Goal: Task Accomplishment & Management: Use online tool/utility

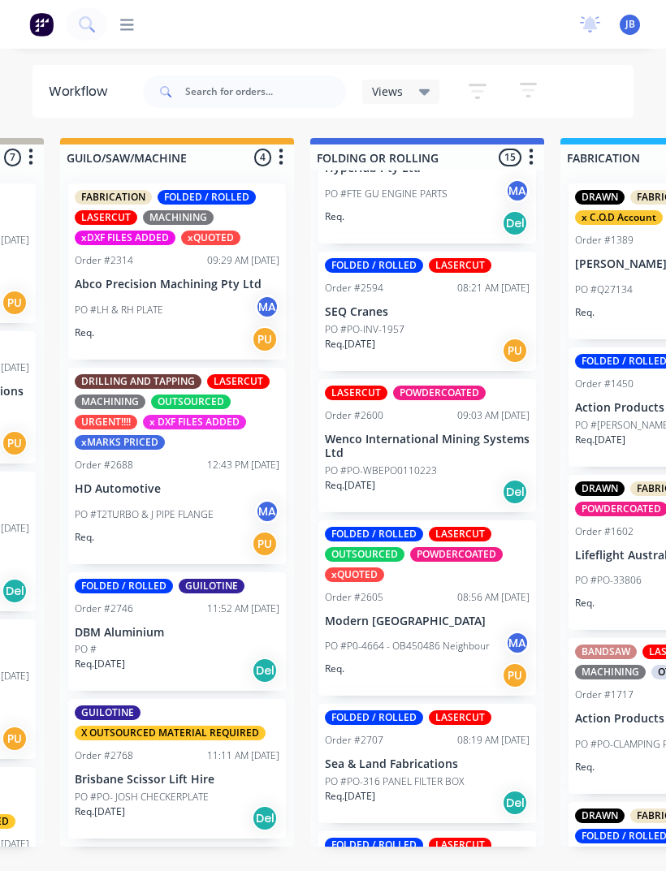
scroll to position [621, 0]
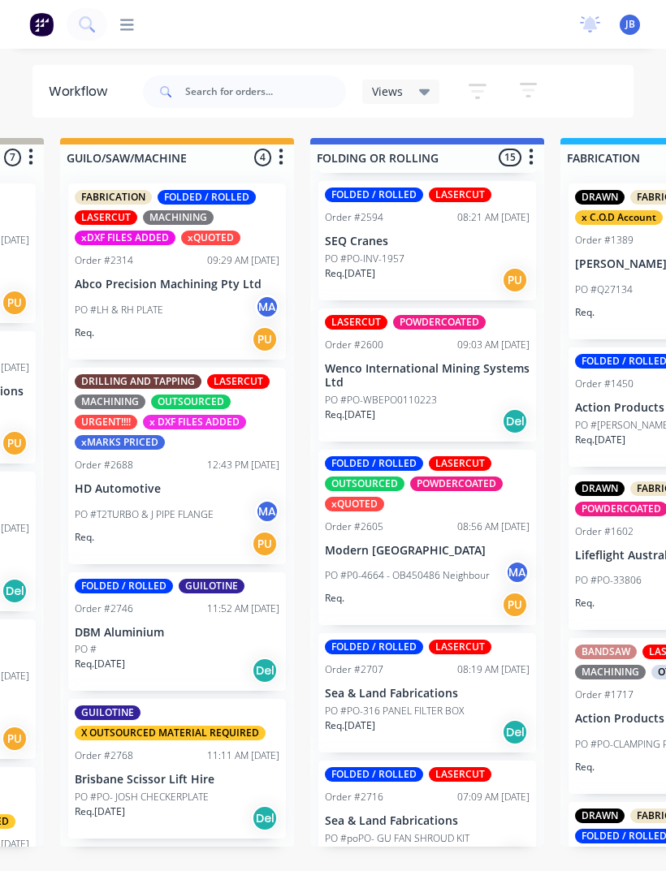
click at [416, 528] on div "Order #2605 08:56 AM [DATE]" at bounding box center [427, 526] width 205 height 15
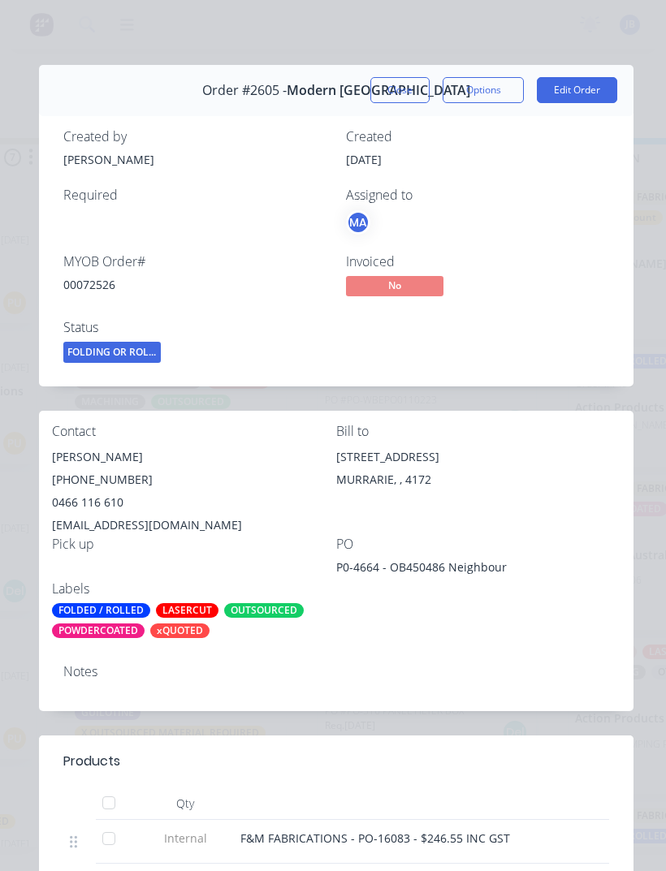
scroll to position [0, 0]
click at [400, 84] on button "Close" at bounding box center [399, 90] width 59 height 26
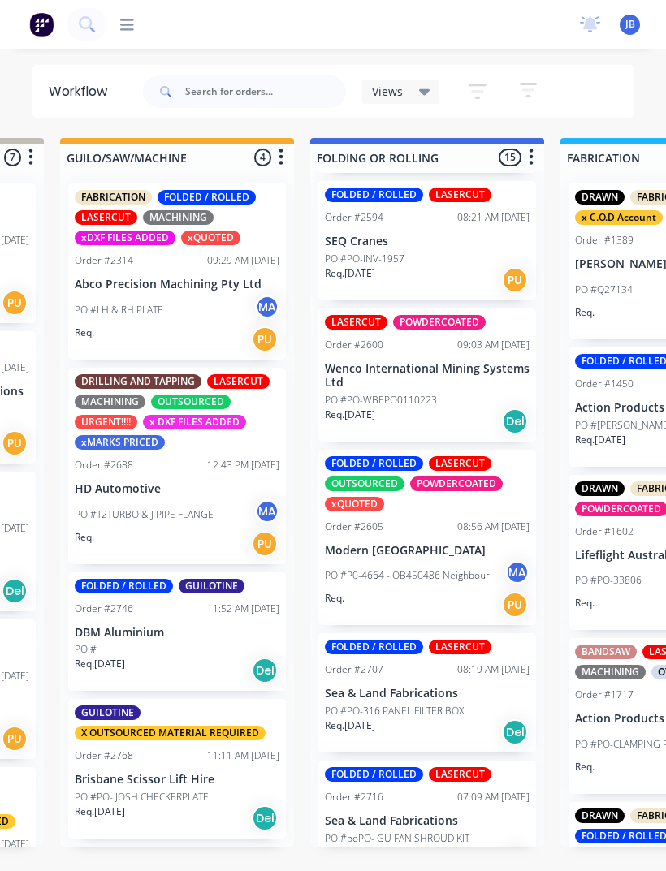
click at [447, 544] on p "Modern [GEOGRAPHIC_DATA]" at bounding box center [427, 551] width 205 height 14
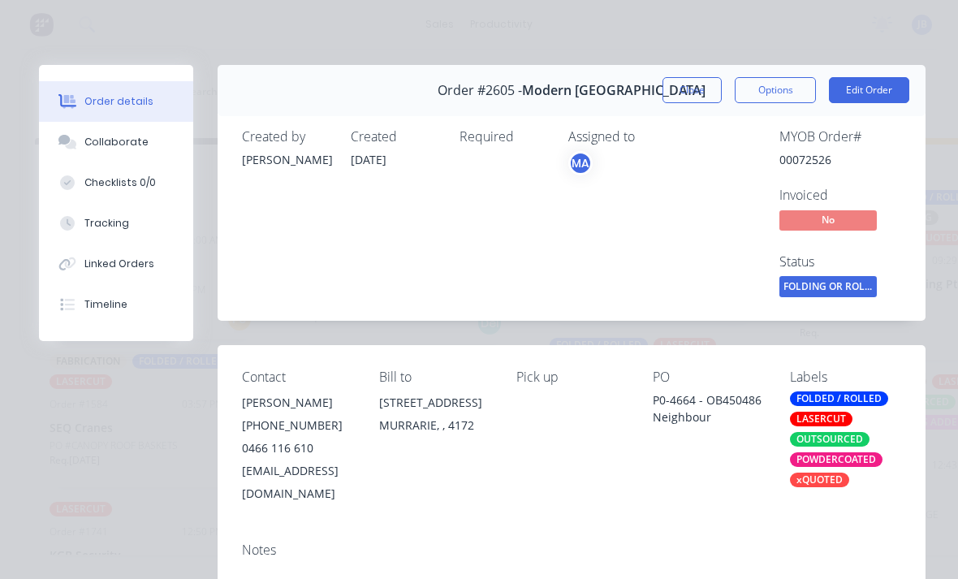
click at [130, 144] on div "Collaborate" at bounding box center [116, 142] width 64 height 15
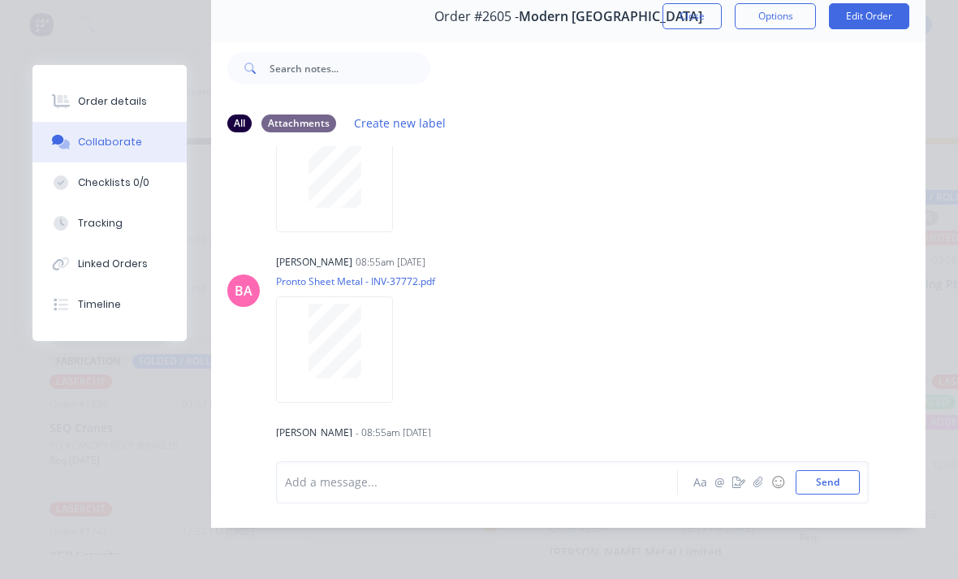
scroll to position [125, 0]
click at [53, 118] on button "Order details" at bounding box center [109, 101] width 154 height 41
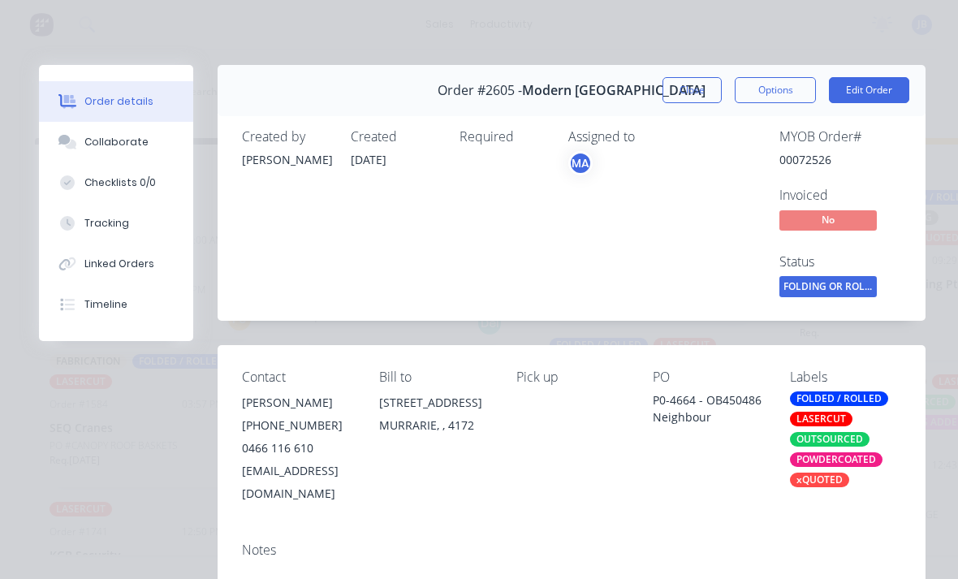
scroll to position [0, 0]
click at [134, 141] on div "Collaborate" at bounding box center [116, 142] width 64 height 15
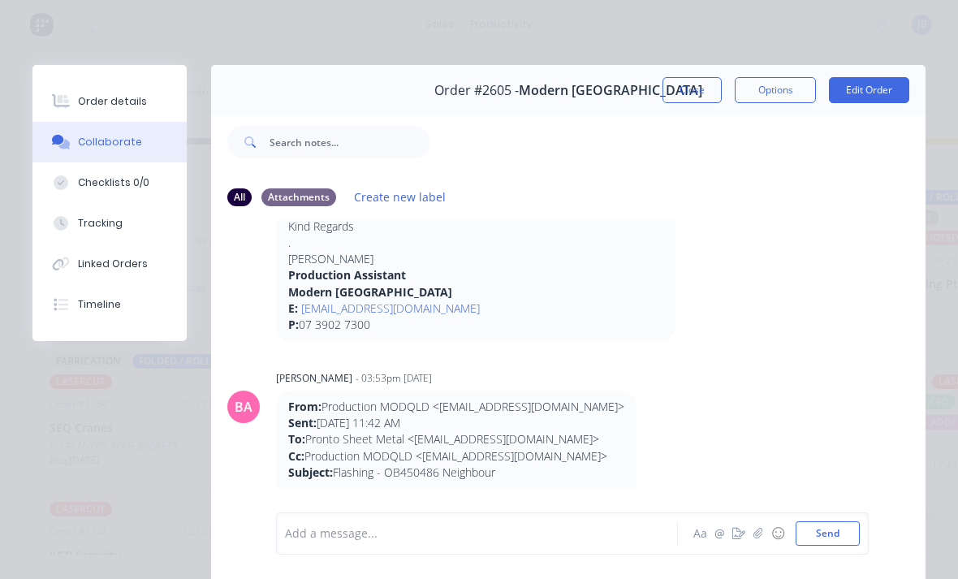
scroll to position [205, 0]
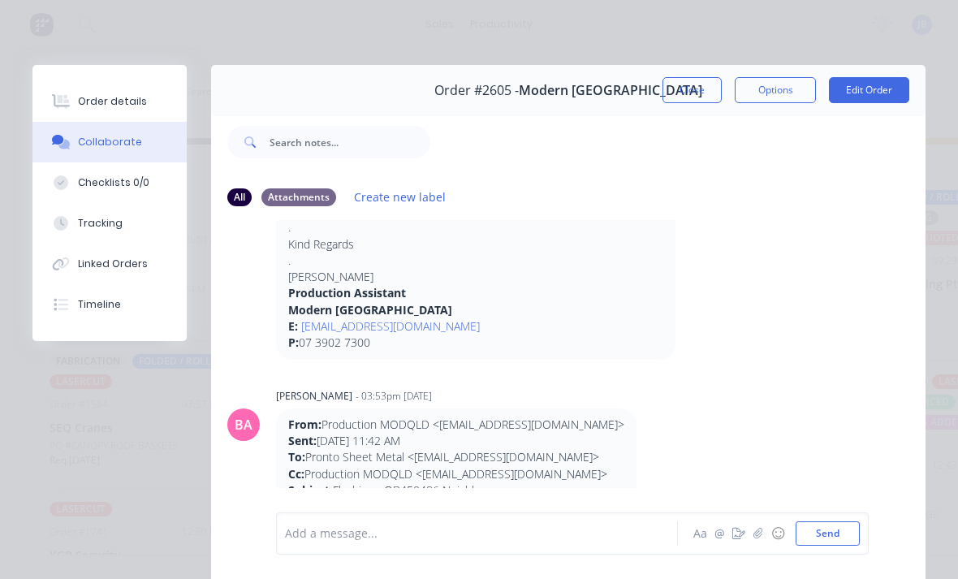
click at [93, 101] on div "Order details" at bounding box center [112, 101] width 69 height 15
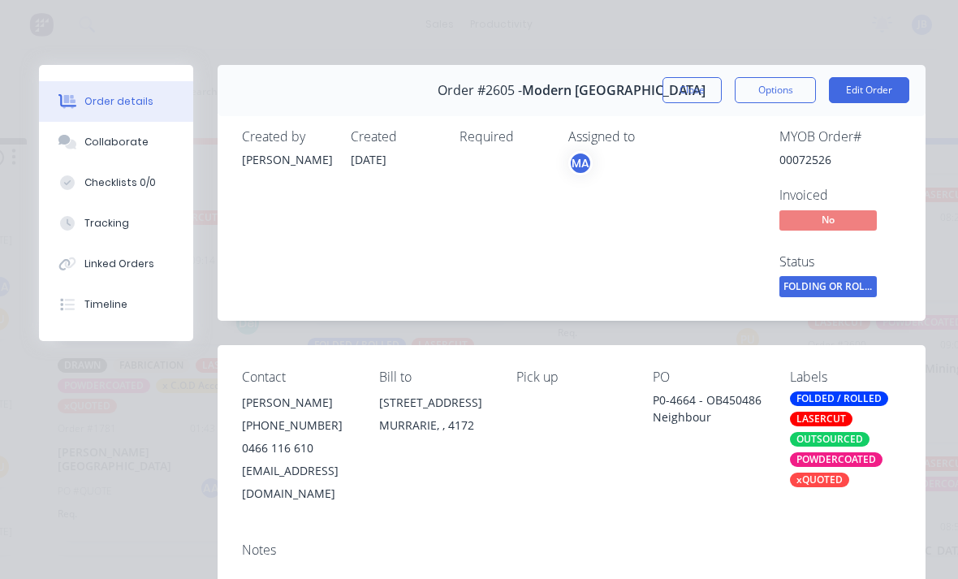
scroll to position [0, 0]
click at [665, 90] on button "Close" at bounding box center [691, 90] width 59 height 26
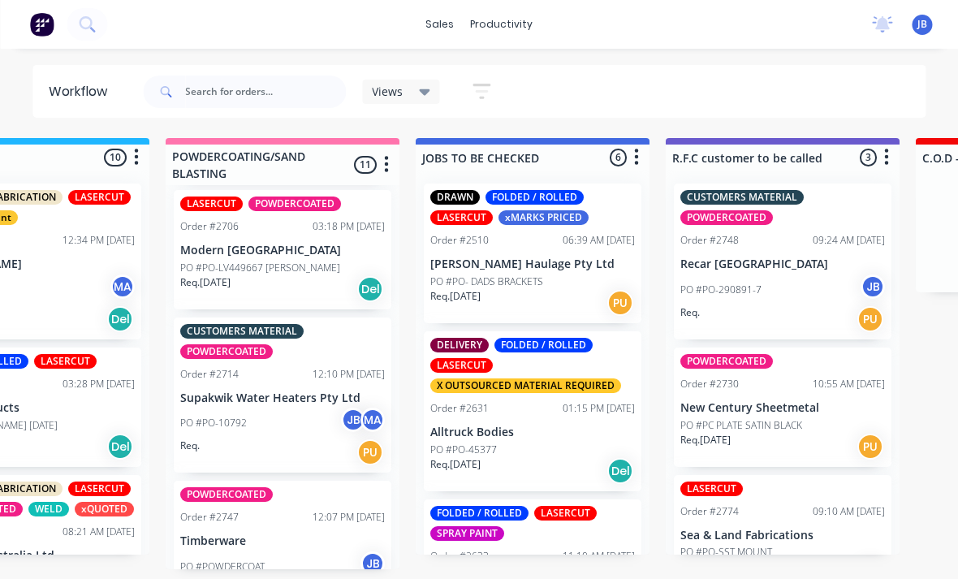
scroll to position [19, 1366]
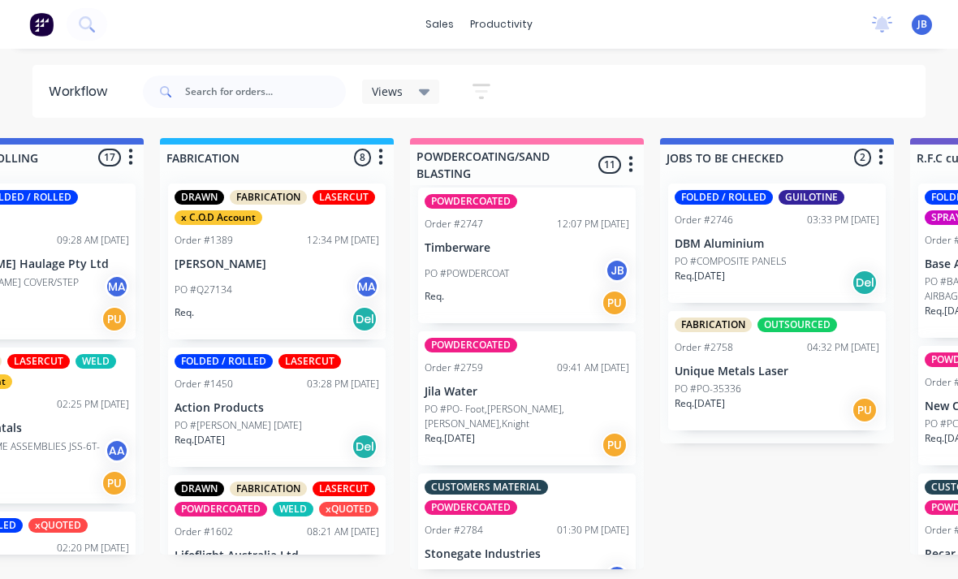
scroll to position [1234, 0]
click at [519, 403] on p "PO #PO- Foot,[PERSON_NAME],[PERSON_NAME],Knight" at bounding box center [526, 417] width 205 height 29
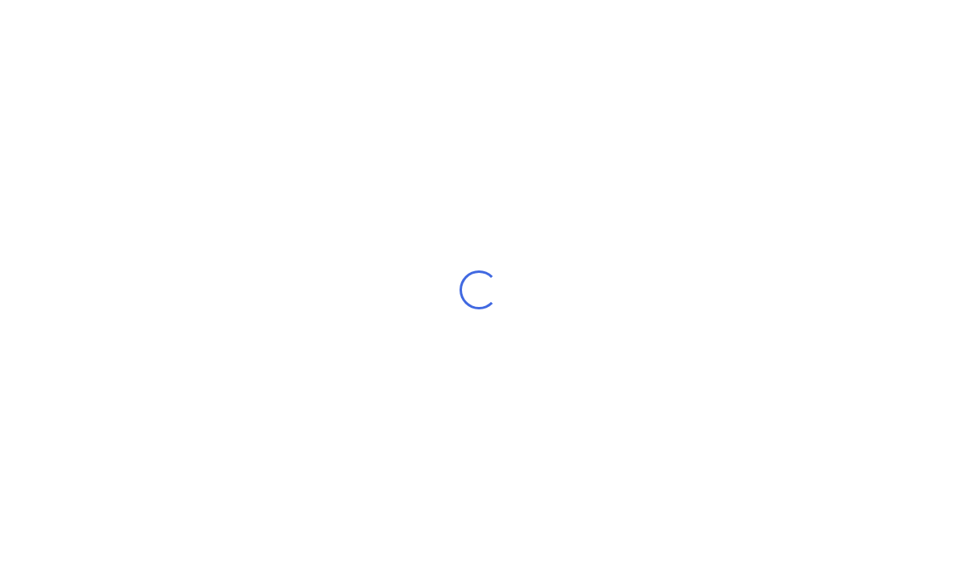
scroll to position [2, 0]
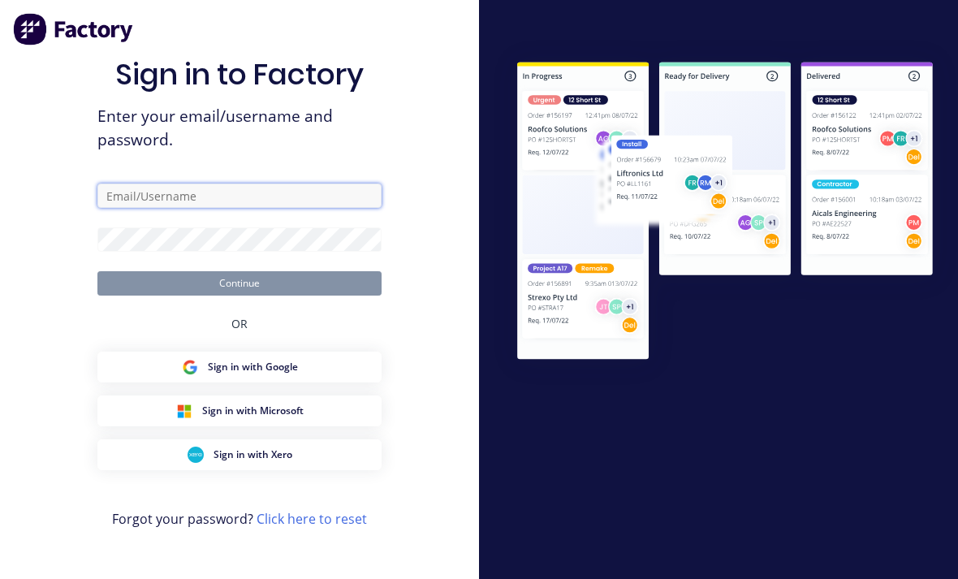
click at [127, 206] on input "text" at bounding box center [239, 195] width 284 height 24
click at [140, 208] on input "text" at bounding box center [239, 195] width 284 height 24
type input "Jlbailey129@gmail.com"
click at [239, 295] on button "Continue" at bounding box center [239, 283] width 284 height 24
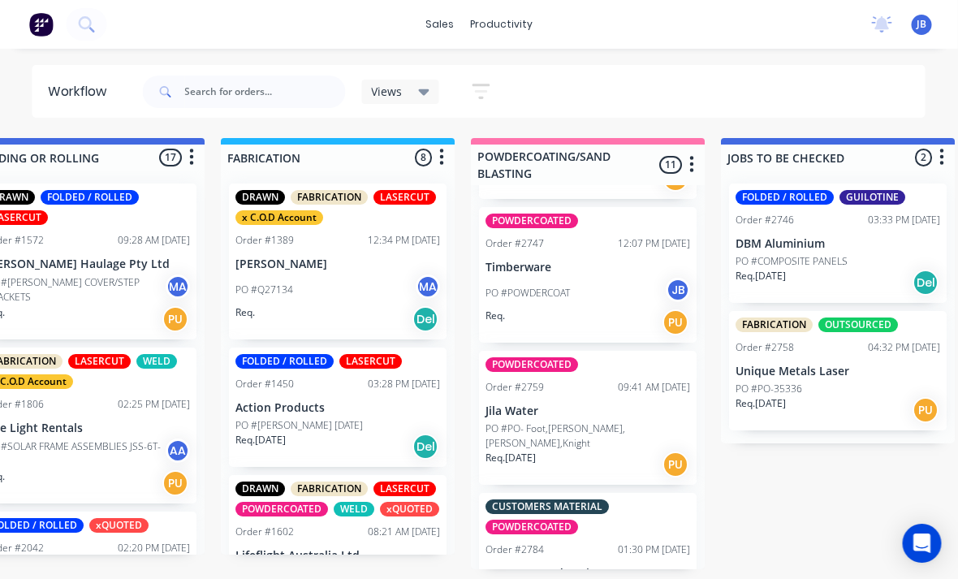
scroll to position [1215, 0]
click at [576, 424] on p "PO #PO- Foot,[PERSON_NAME],[PERSON_NAME],Knight" at bounding box center [588, 436] width 205 height 29
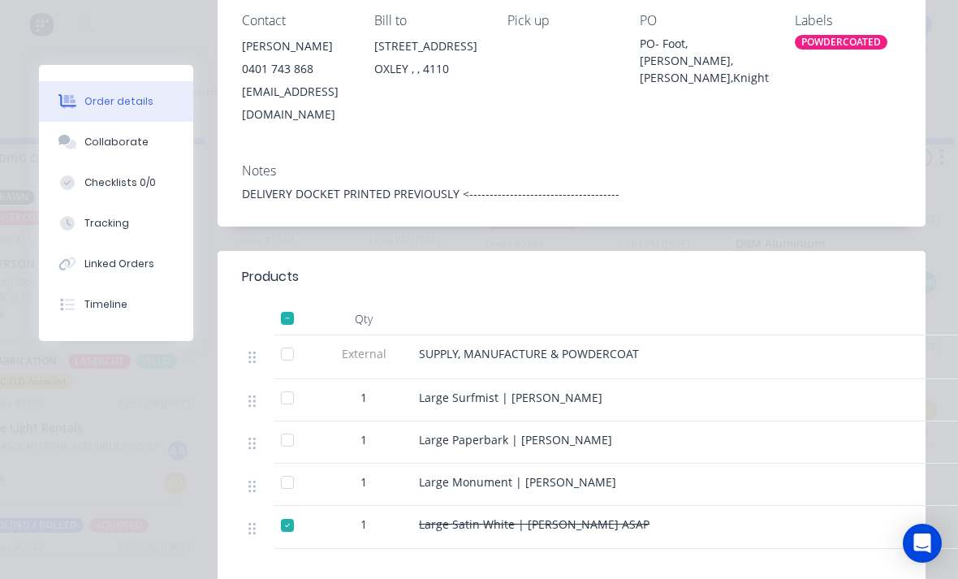
scroll to position [355, 0]
click at [284, 344] on div at bounding box center [287, 354] width 32 height 32
click at [286, 341] on div at bounding box center [287, 354] width 32 height 32
click at [291, 303] on div at bounding box center [287, 319] width 32 height 32
click at [287, 304] on div at bounding box center [287, 319] width 32 height 32
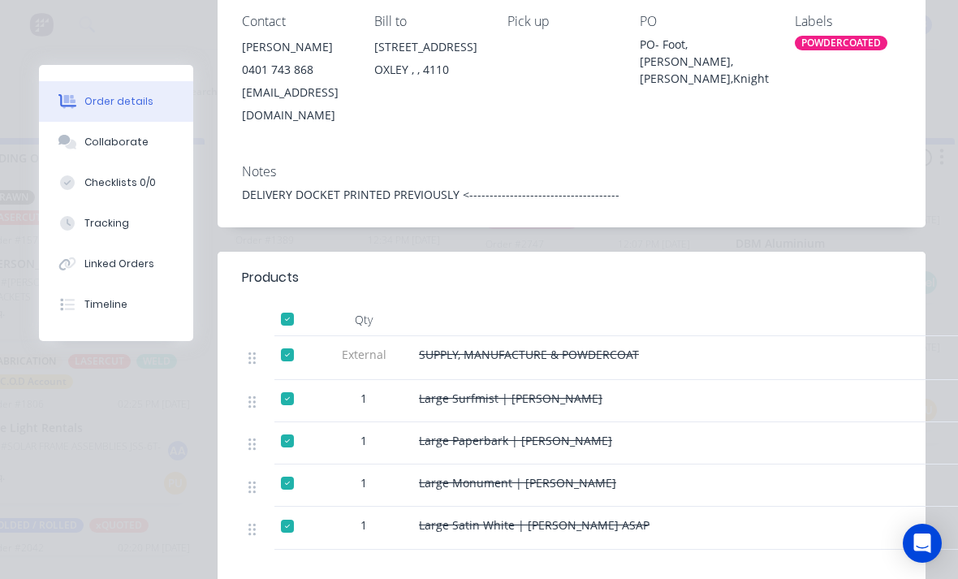
click at [97, 155] on button "Collaborate" at bounding box center [116, 142] width 154 height 41
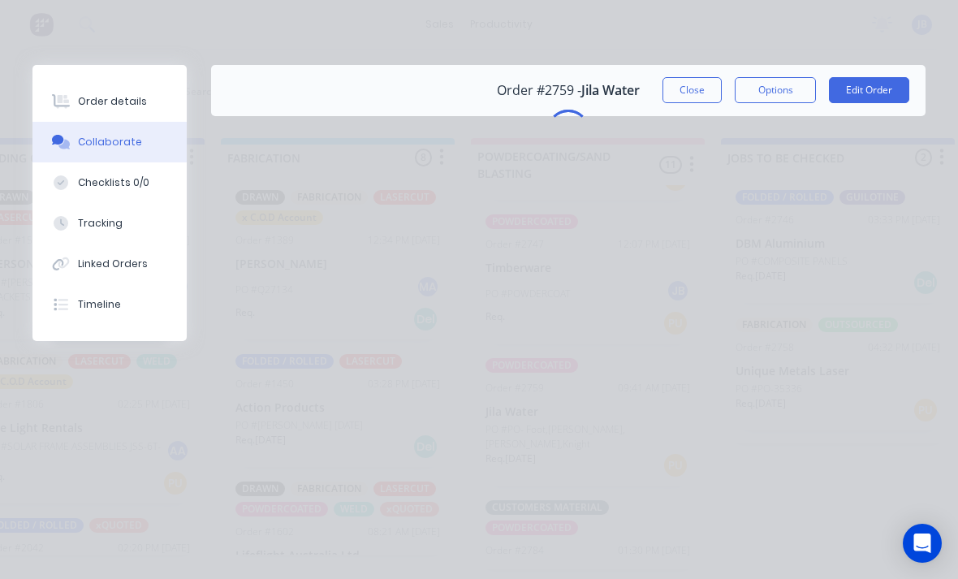
scroll to position [0, 0]
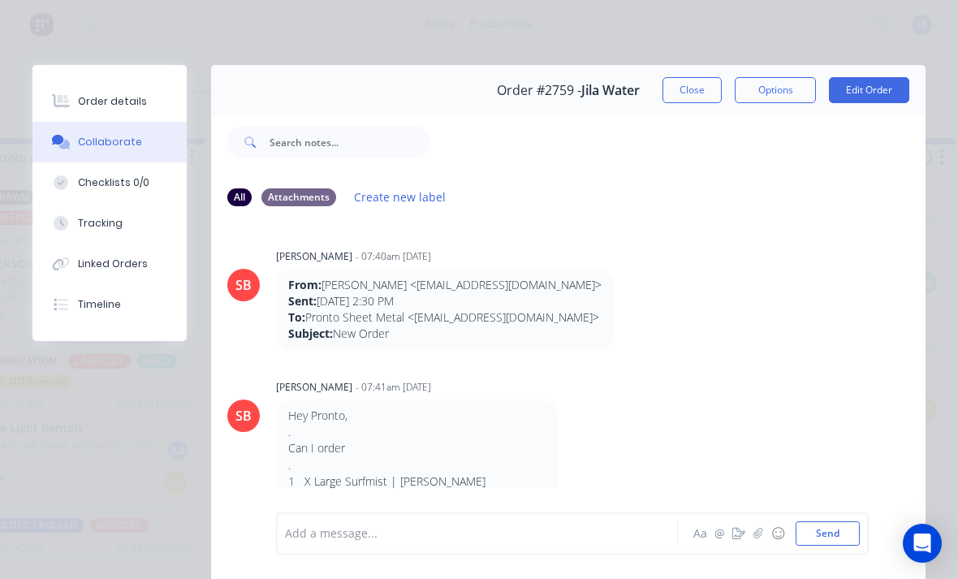
click at [85, 227] on div "Tracking" at bounding box center [100, 223] width 45 height 15
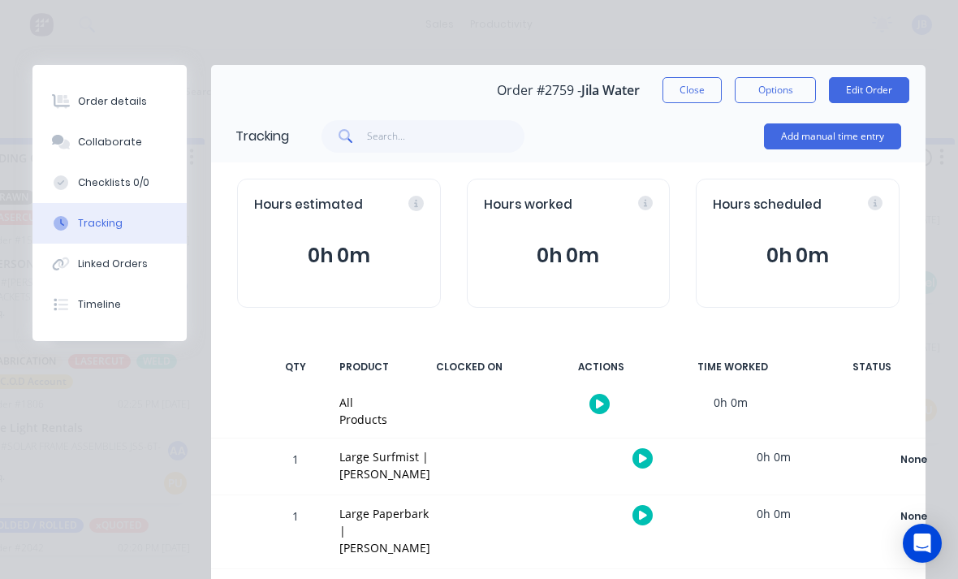
click at [851, 149] on button "Add manual time entry" at bounding box center [832, 136] width 137 height 26
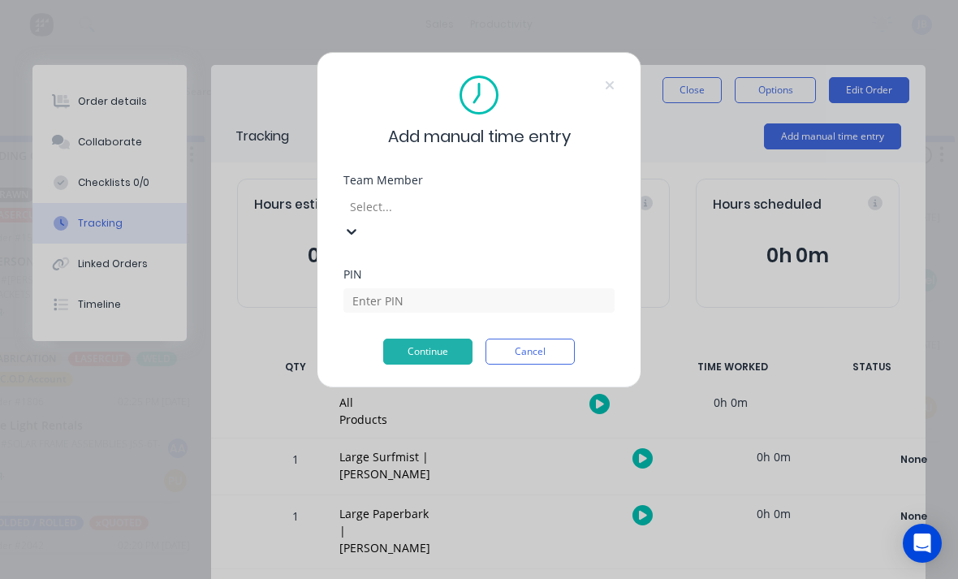
scroll to position [2, 944]
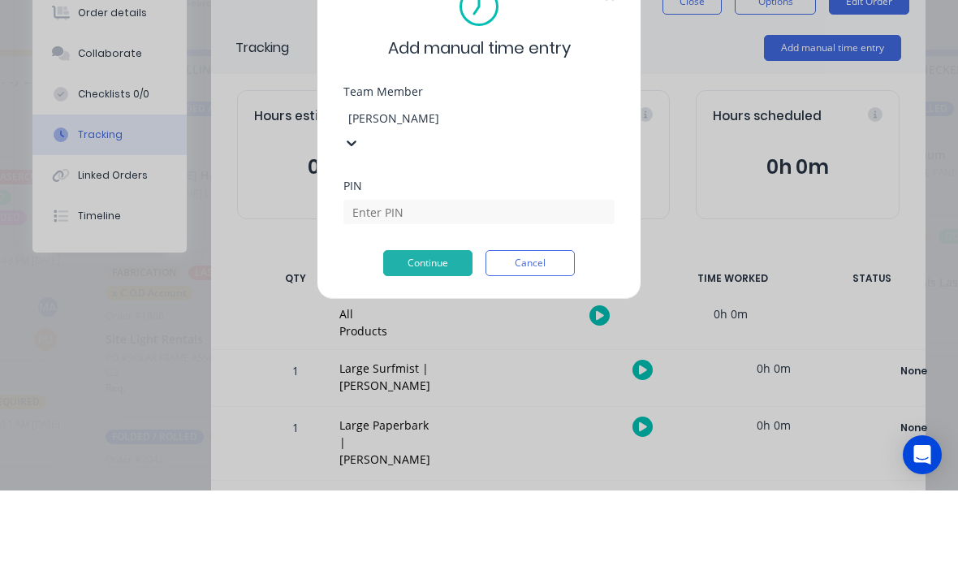
type input "josh"
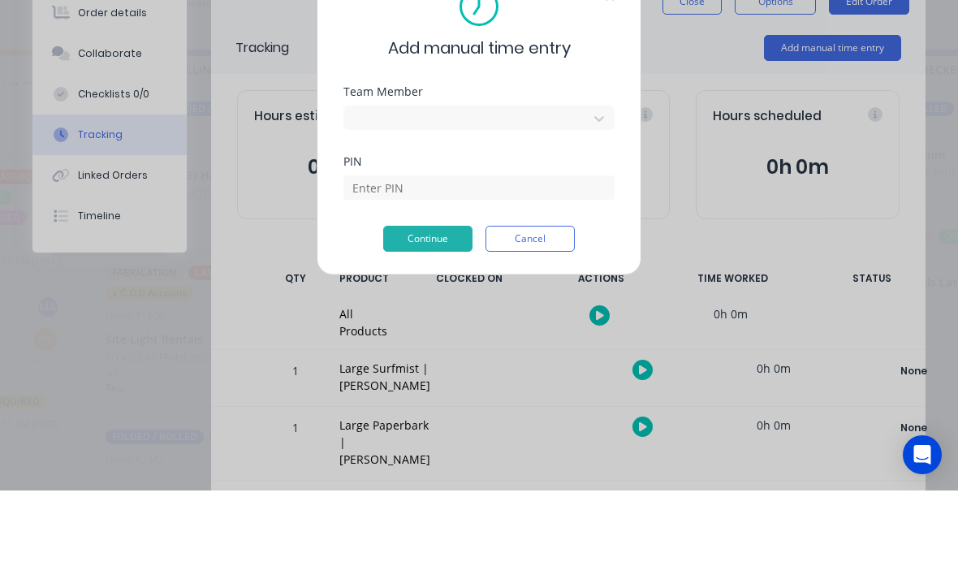
scroll to position [42, 944]
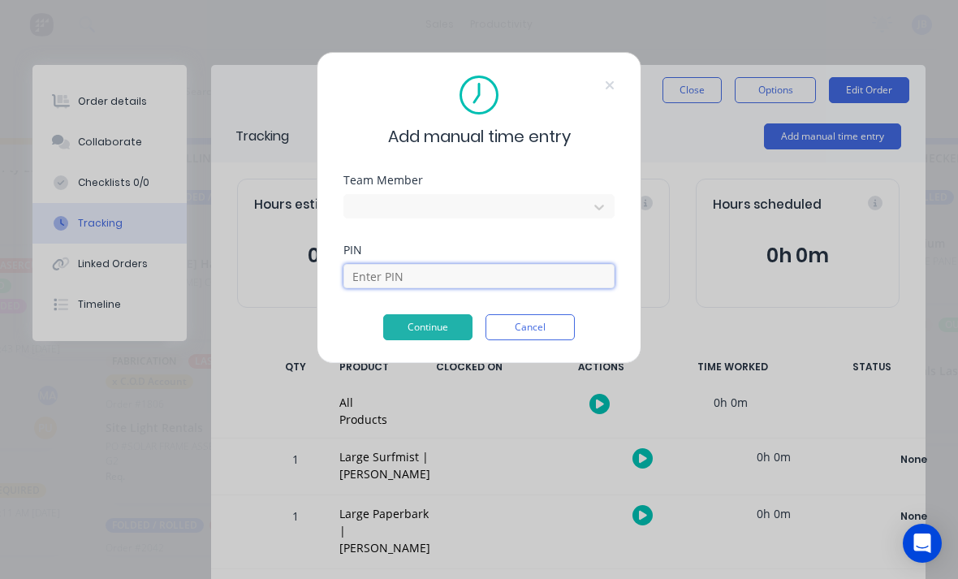
click at [377, 287] on input at bounding box center [478, 276] width 271 height 24
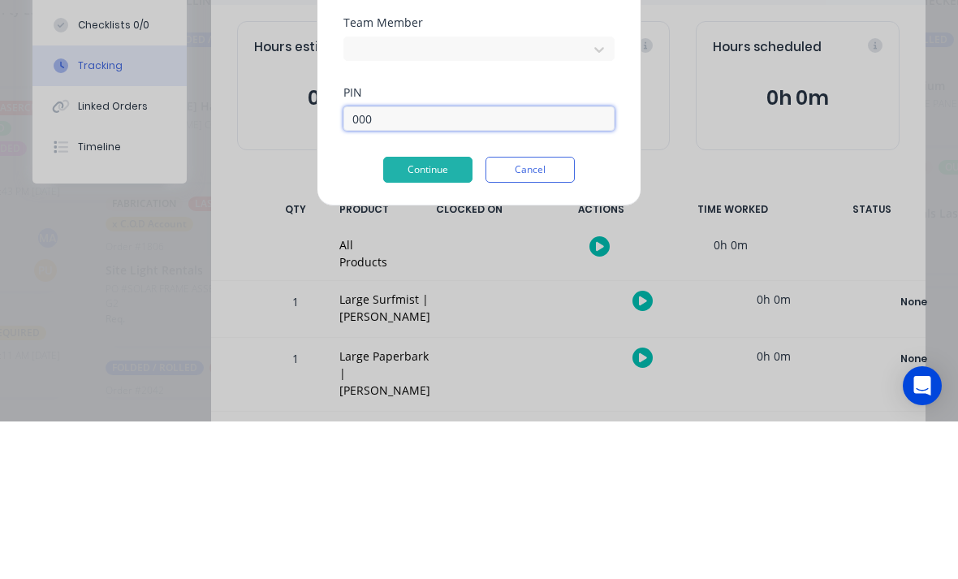
type input "0000"
click at [406, 314] on button "Continue" at bounding box center [427, 327] width 89 height 26
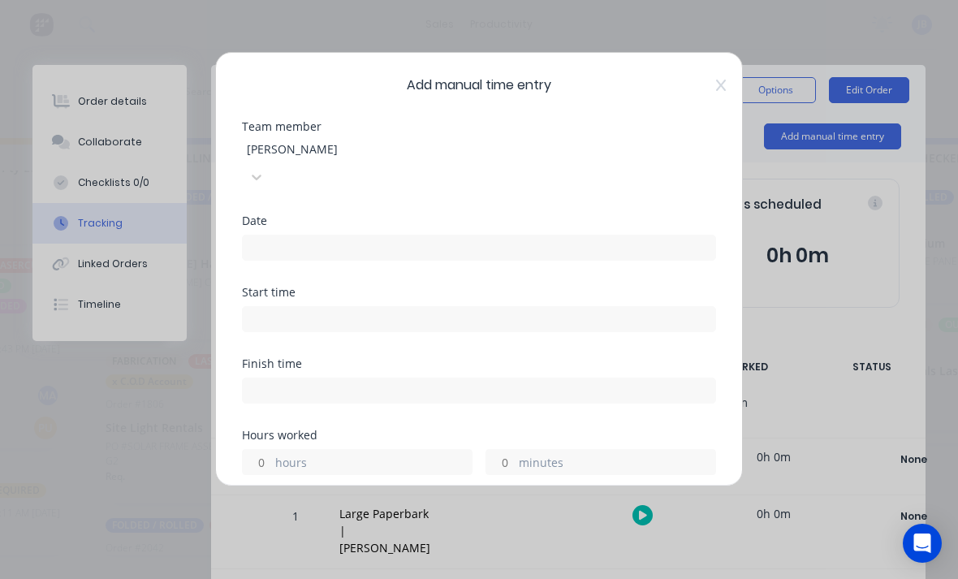
click at [273, 235] on input at bounding box center [479, 247] width 472 height 24
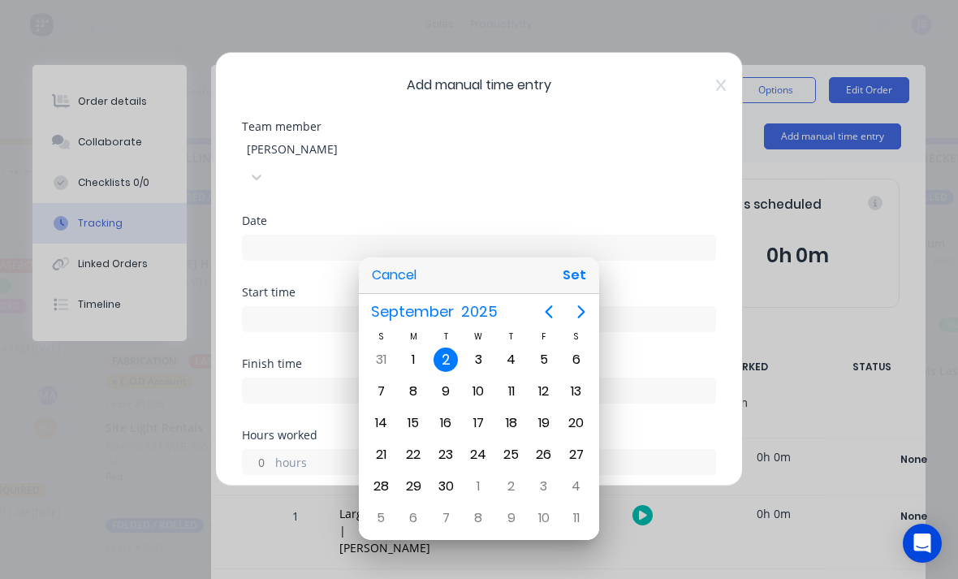
click at [422, 365] on div "1" at bounding box center [413, 359] width 24 height 24
click at [570, 264] on button "Set" at bounding box center [574, 275] width 37 height 29
type input "01/09/2025"
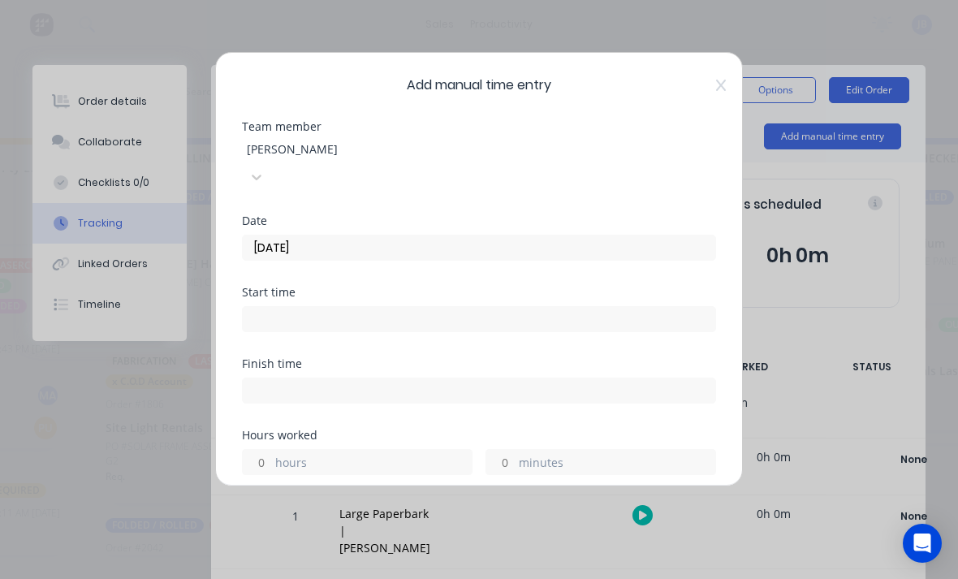
click at [265, 450] on input "hours" at bounding box center [257, 462] width 28 height 24
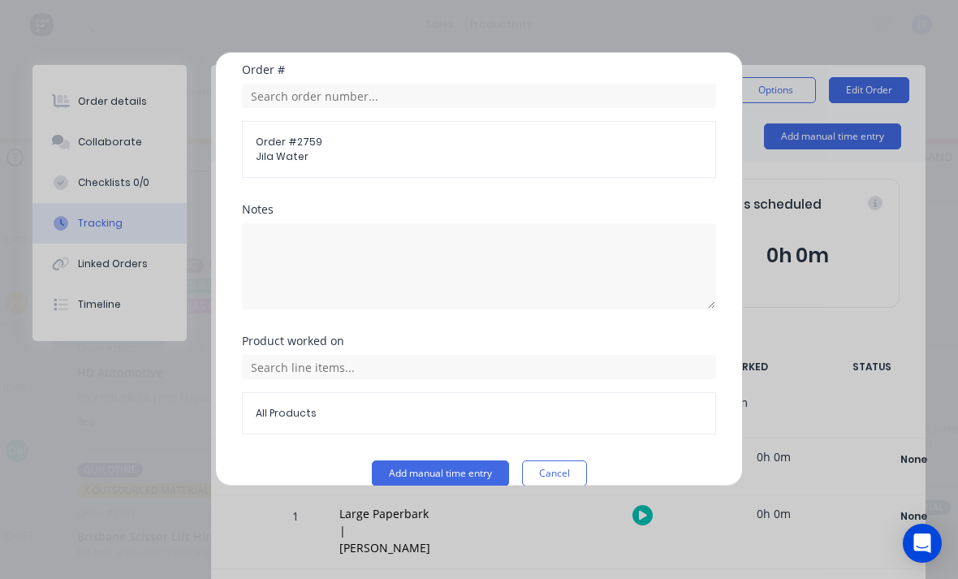
scroll to position [436, 0]
type input "2"
click at [411, 461] on button "Add manual time entry" at bounding box center [440, 474] width 137 height 26
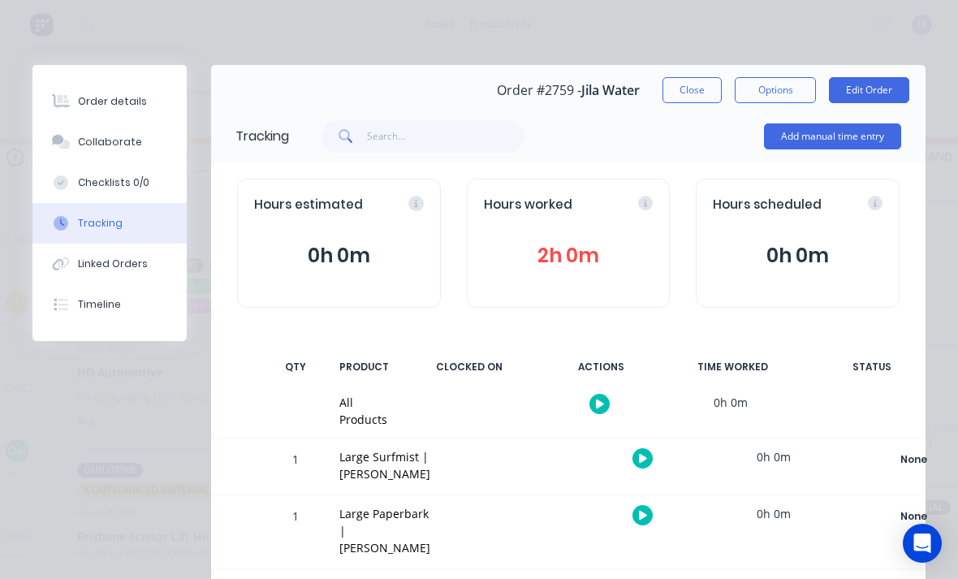
click at [675, 102] on button "Close" at bounding box center [691, 90] width 59 height 26
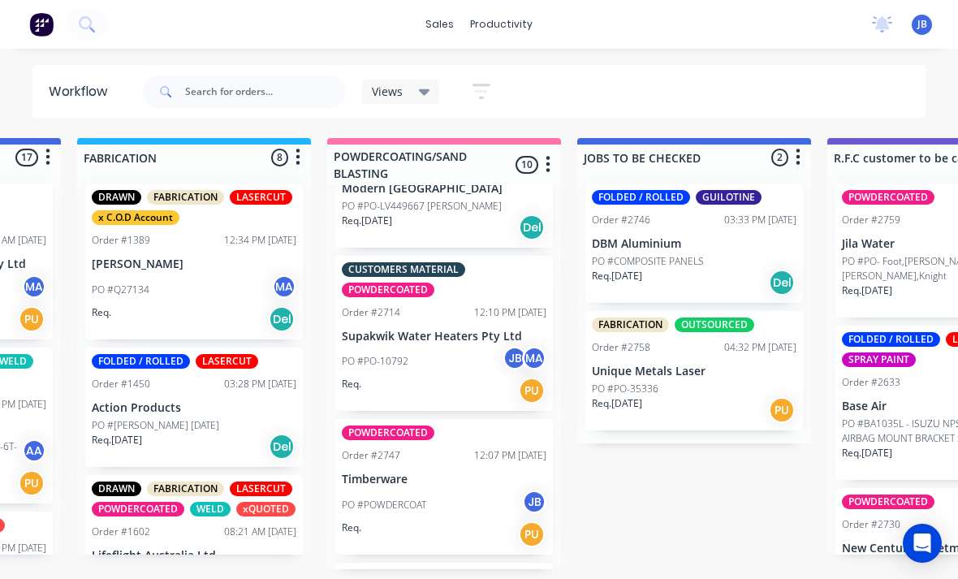
scroll to position [0, 0]
